Goal: Connect with others

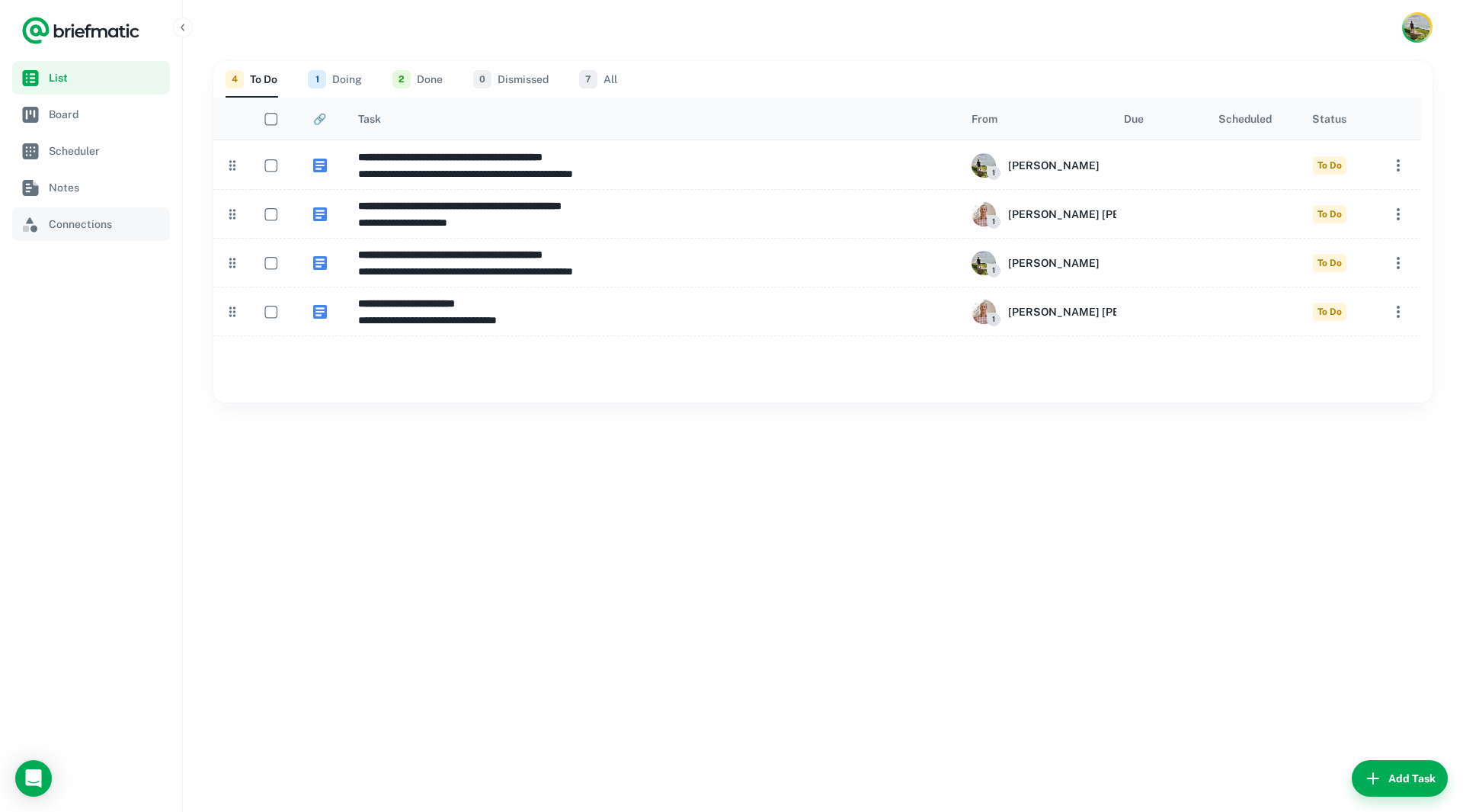
click at [91, 221] on span "Connections" at bounding box center [106, 223] width 115 height 17
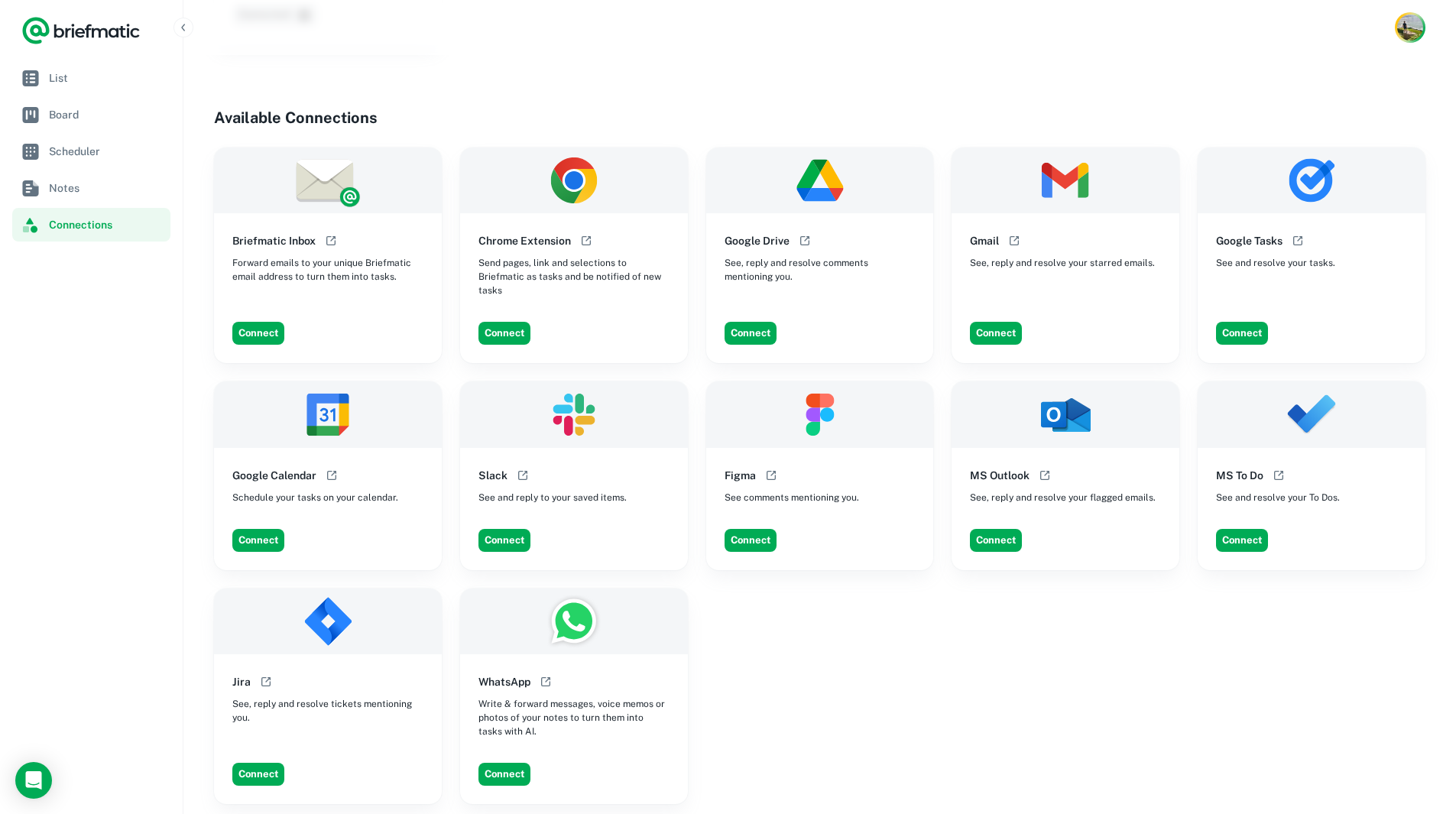
scroll to position [382, 0]
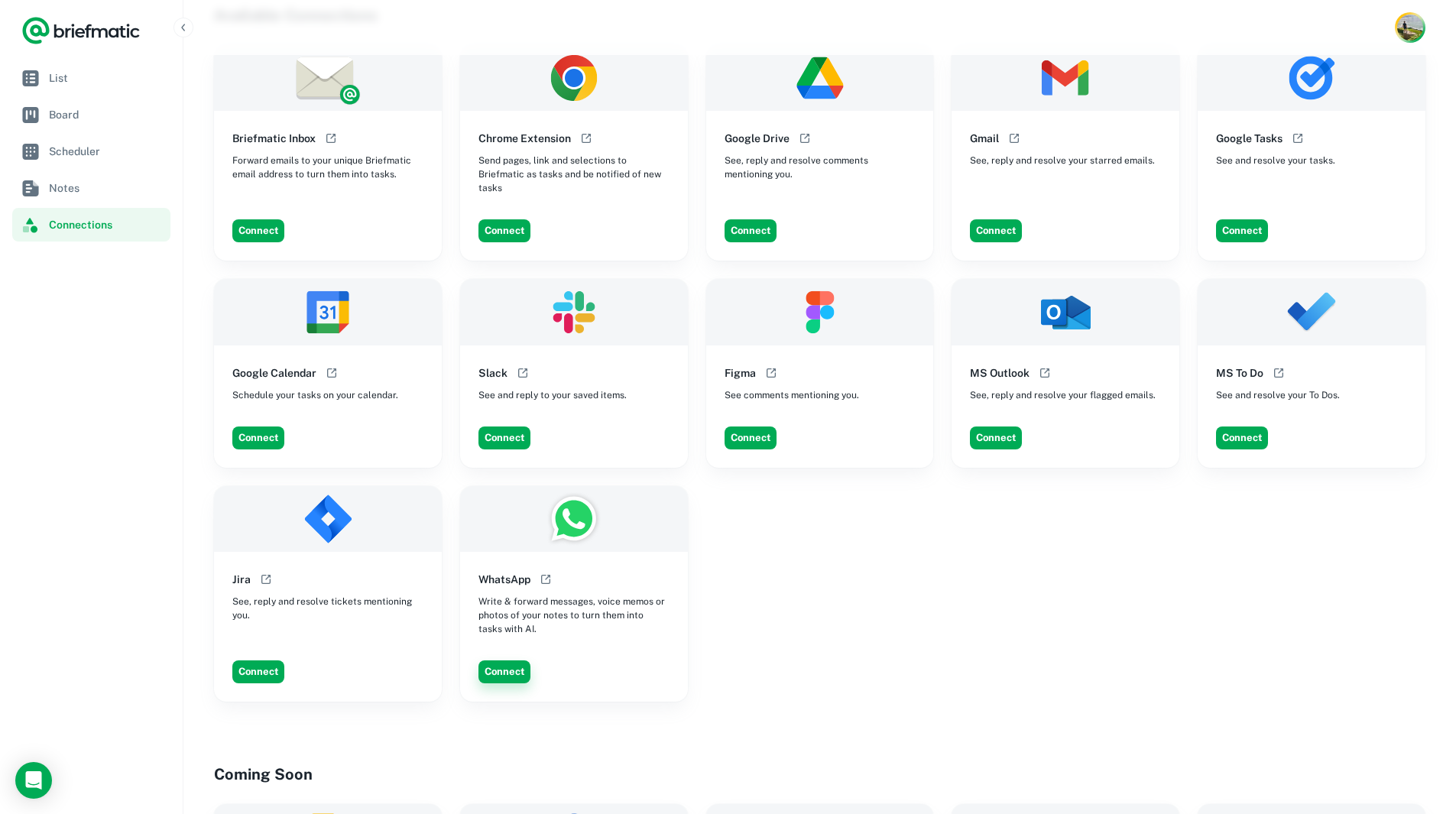
click at [490, 660] on button "Connect" at bounding box center [504, 671] width 52 height 23
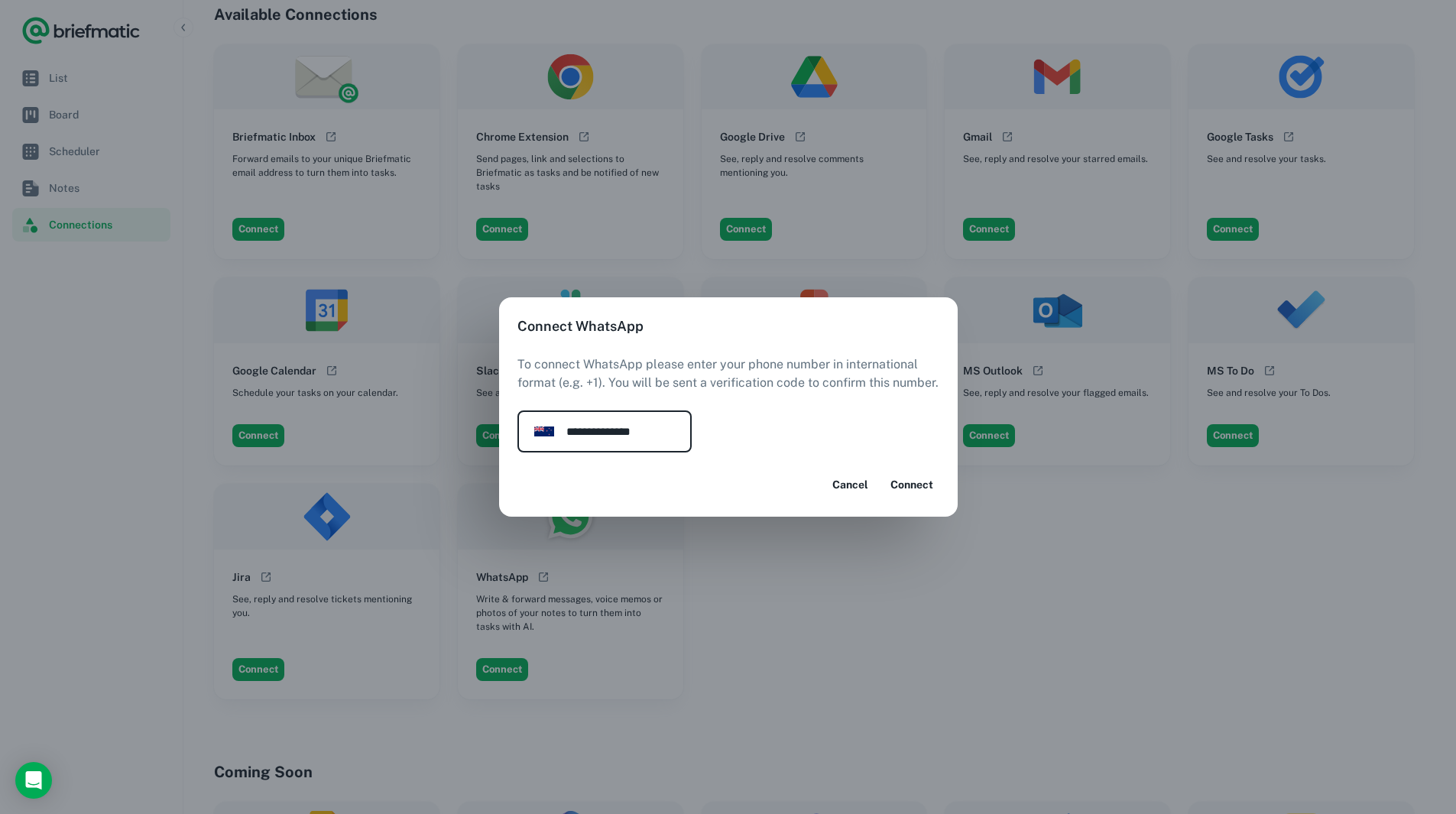
type input "**********"
click at [905, 478] on button "Connect" at bounding box center [912, 484] width 55 height 27
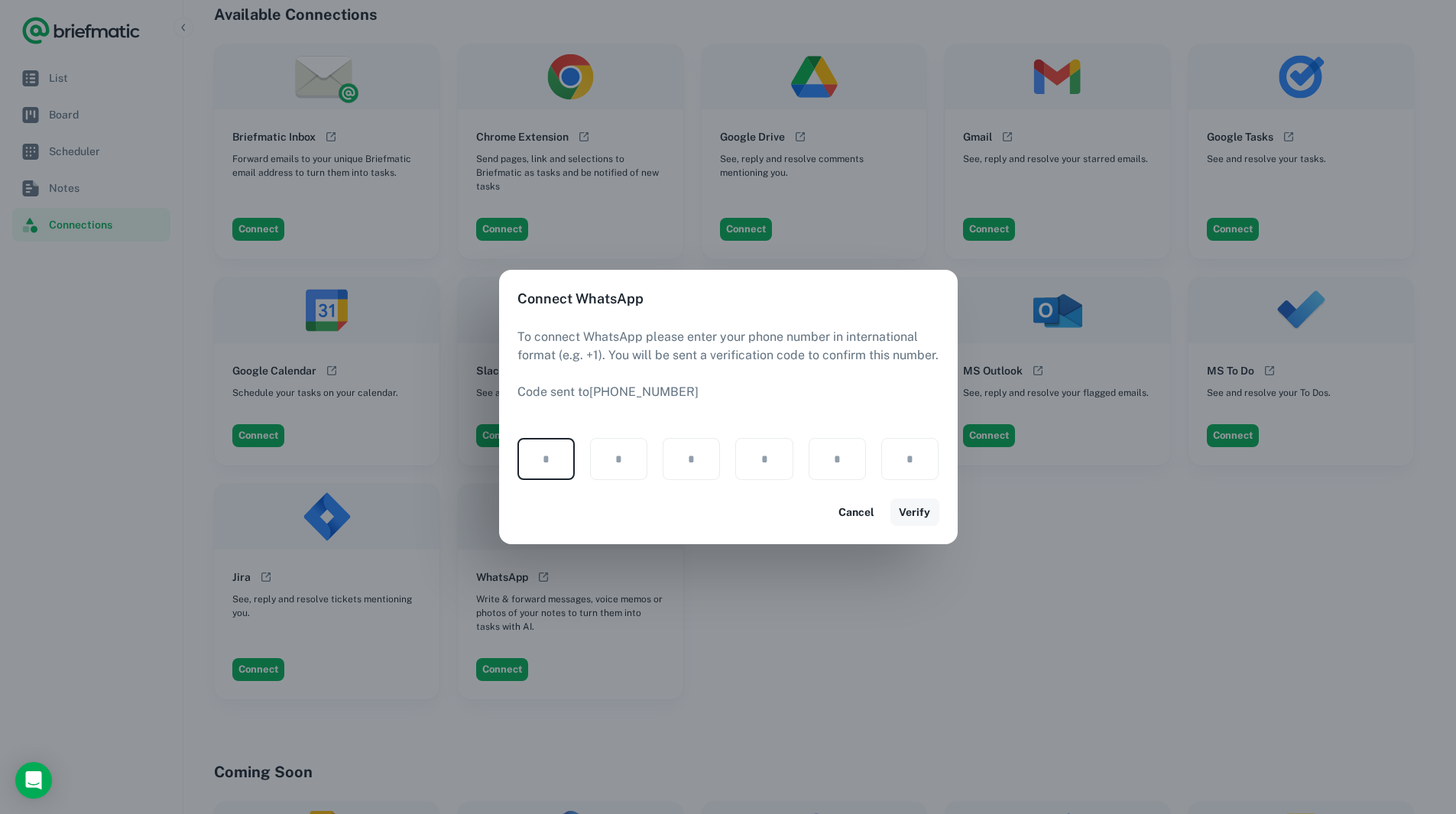
click at [907, 508] on button "Verify" at bounding box center [915, 512] width 49 height 27
click at [539, 454] on input "text" at bounding box center [546, 458] width 58 height 42
type input "*"
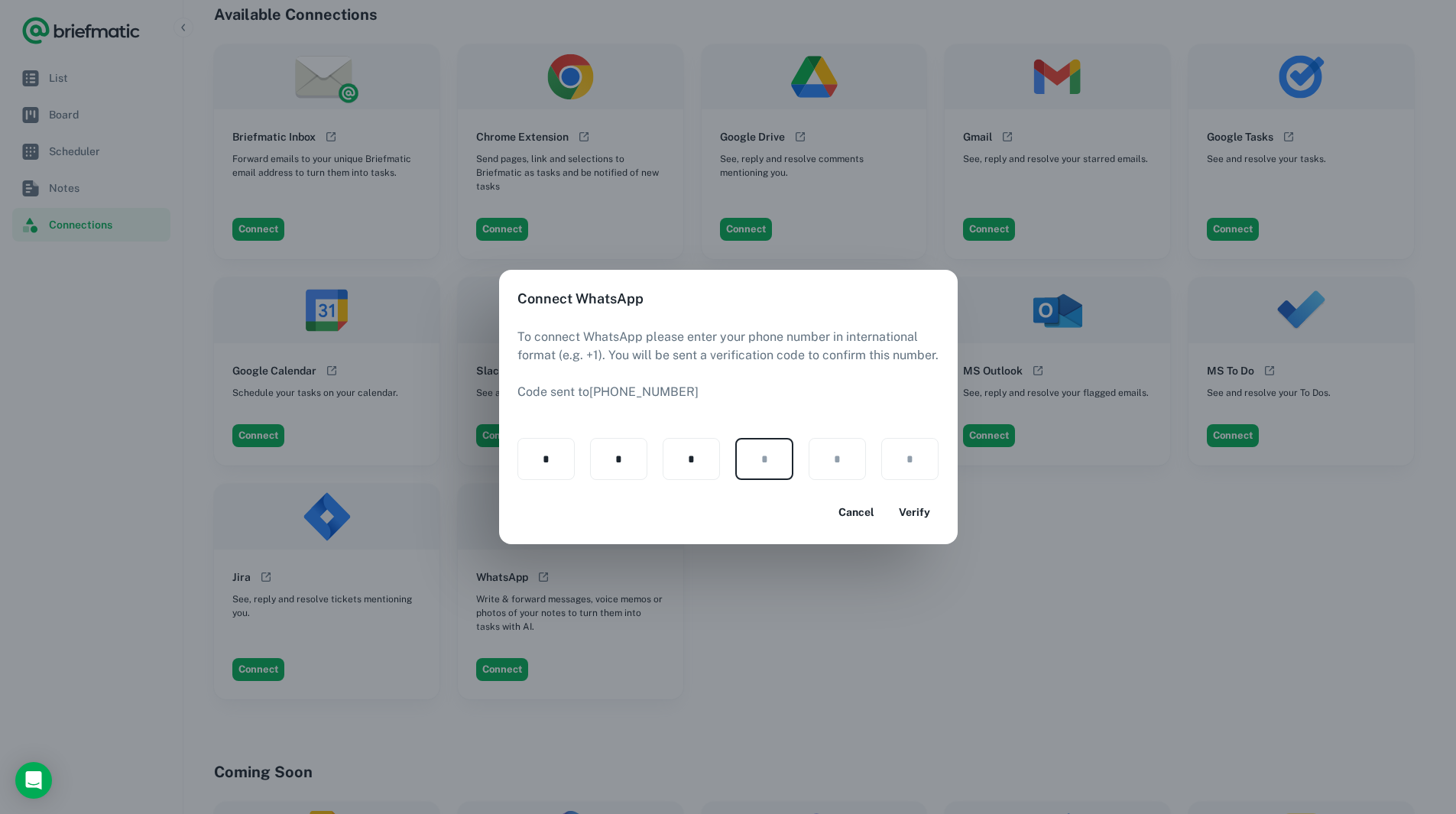
type input "*"
